Goal: Task Accomplishment & Management: Use online tool/utility

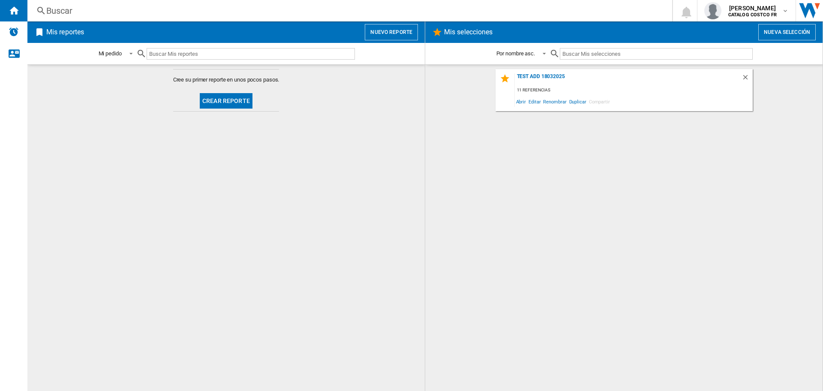
click at [239, 94] on button "Crear reporte" at bounding box center [226, 100] width 53 height 15
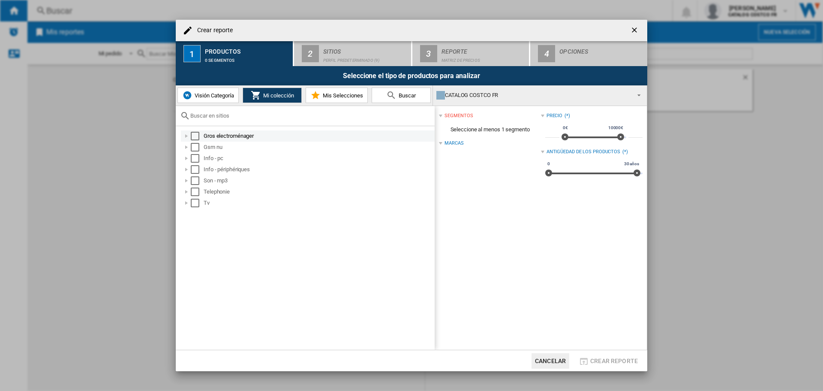
click at [198, 135] on div "Select" at bounding box center [195, 136] width 9 height 9
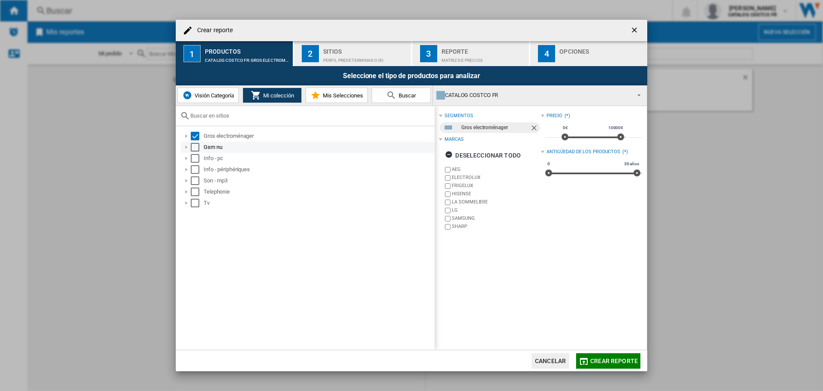
click at [197, 147] on div "Select" at bounding box center [195, 147] width 9 height 9
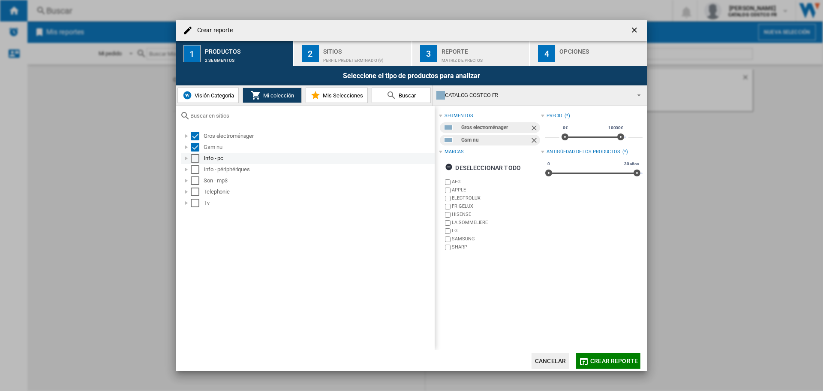
click at [195, 160] on div "Select" at bounding box center [195, 158] width 9 height 9
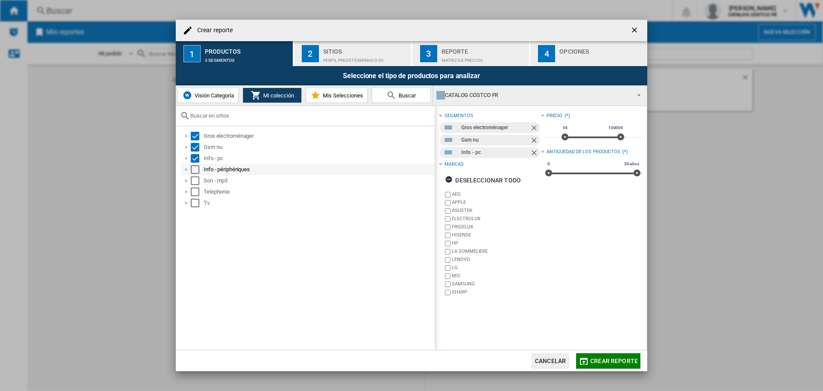
click at [195, 173] on div "Select" at bounding box center [195, 169] width 9 height 9
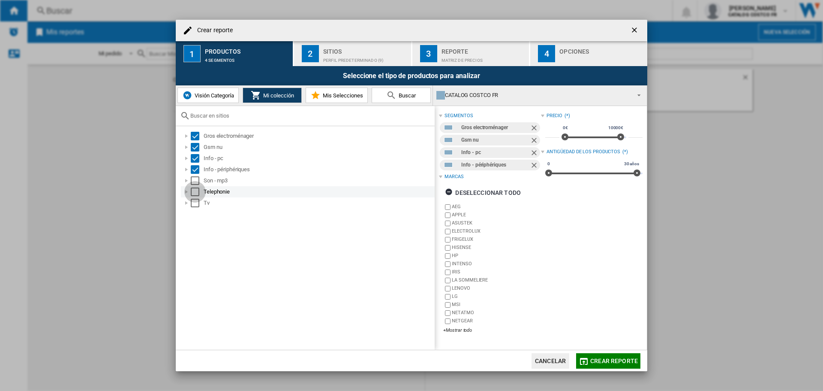
click at [195, 188] on div "Select" at bounding box center [195, 191] width 9 height 9
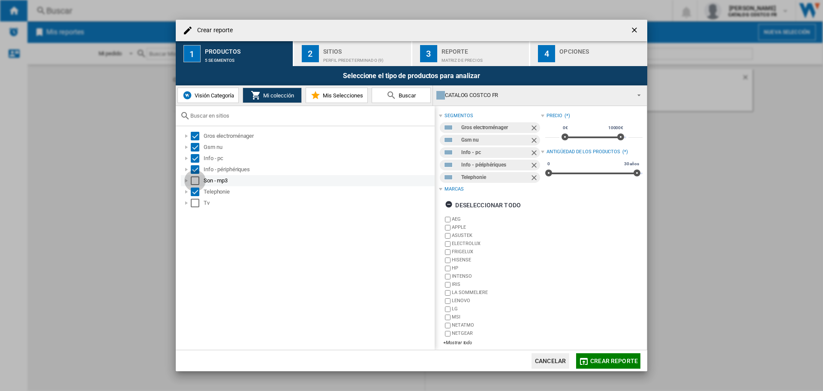
click at [195, 181] on div "Select" at bounding box center [195, 180] width 9 height 9
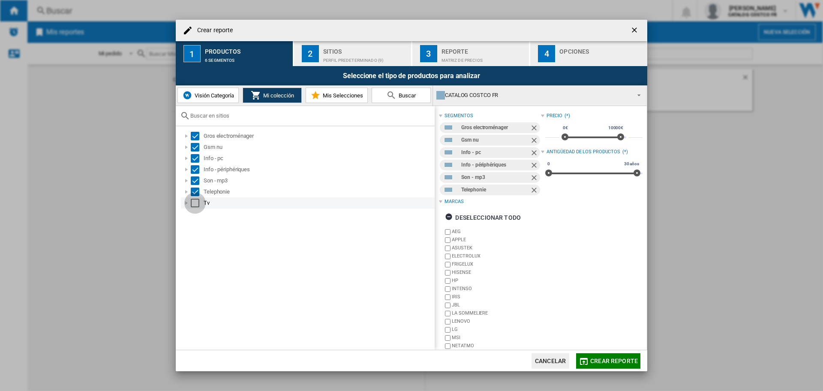
click at [192, 199] on div "Select" at bounding box center [195, 202] width 9 height 9
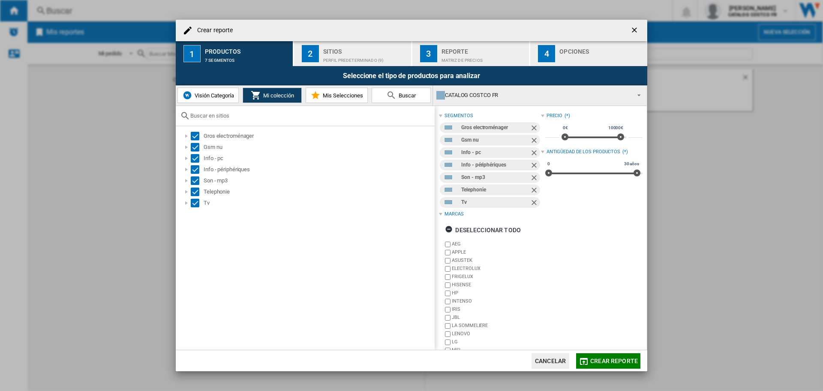
click at [357, 54] on div "Perfil predeterminado (9)" at bounding box center [365, 58] width 84 height 9
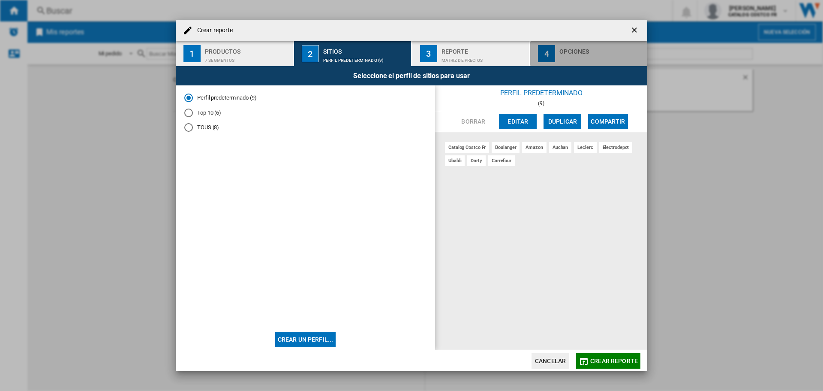
click at [587, 53] on div "Opciones" at bounding box center [601, 49] width 84 height 9
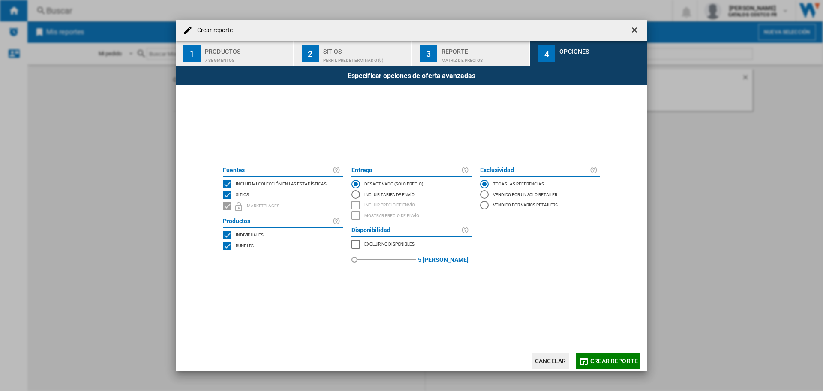
click at [593, 358] on span "Crear reporte" at bounding box center [614, 360] width 48 height 7
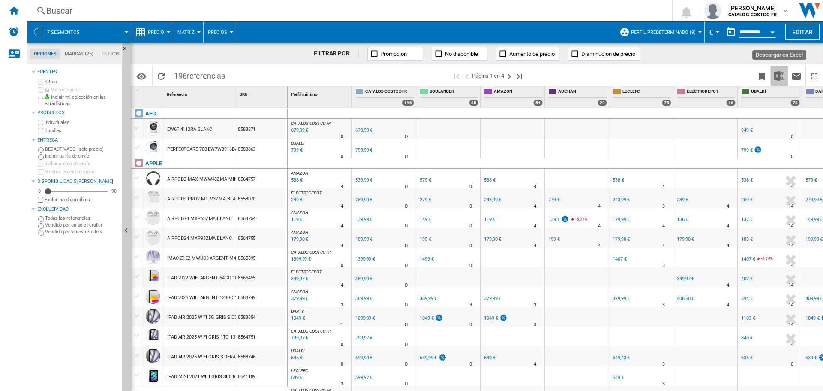
click at [777, 78] on img "Descargar en Excel" at bounding box center [779, 76] width 10 height 10
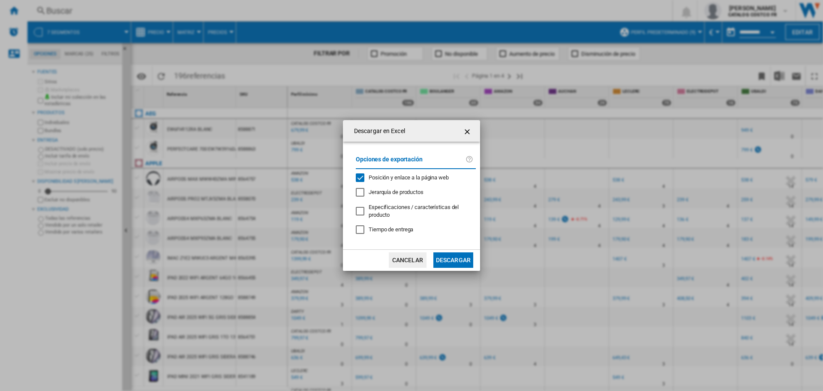
click at [458, 256] on button "Descargar" at bounding box center [453, 259] width 40 height 15
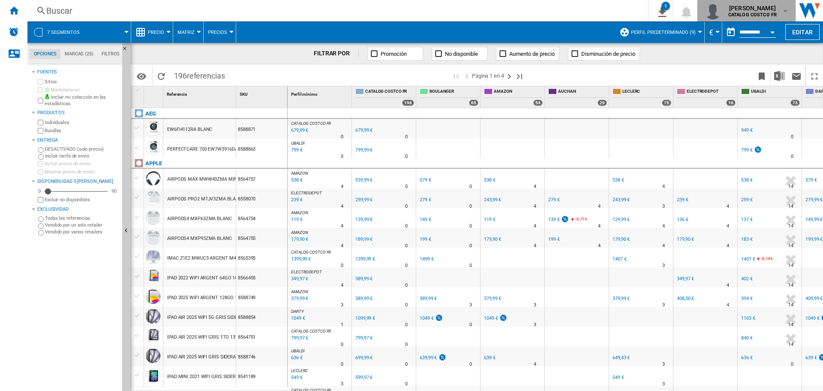
click at [761, 6] on span "[PERSON_NAME]" at bounding box center [752, 8] width 48 height 9
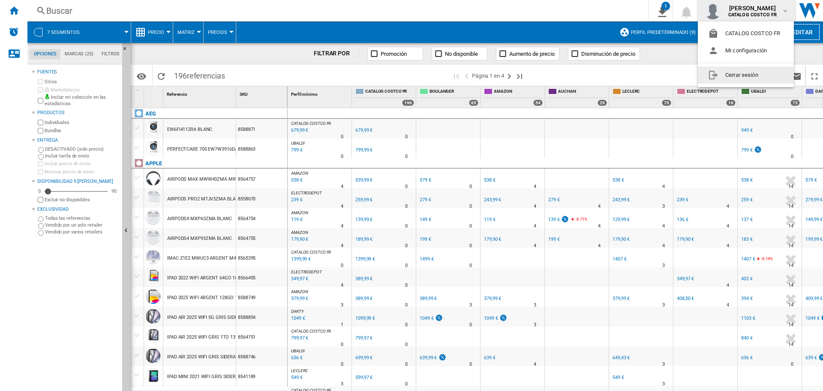
click at [756, 75] on button "Cerrar sesión" at bounding box center [746, 74] width 96 height 17
